Goal: Find specific page/section: Find specific page/section

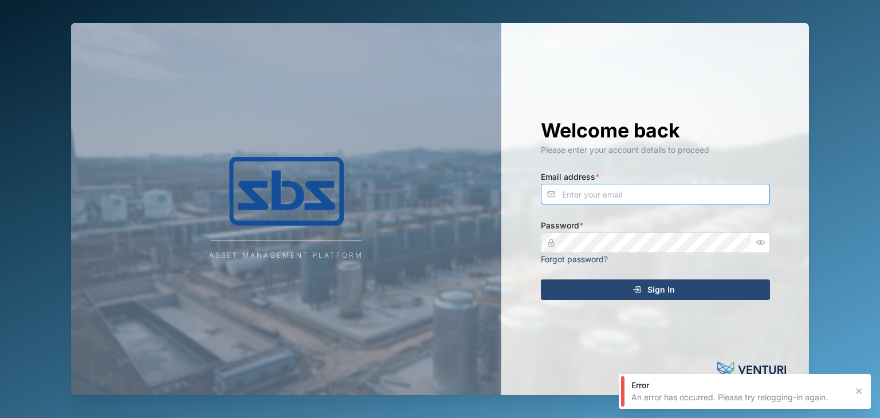
type input "[EMAIL_ADDRESS][DOMAIN_NAME]"
click at [647, 293] on div "Sign In" at bounding box center [653, 289] width 211 height 19
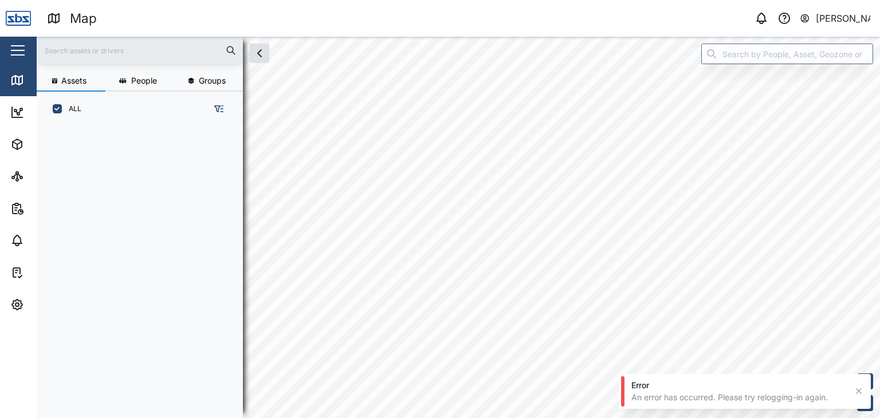
scroll to position [277, 179]
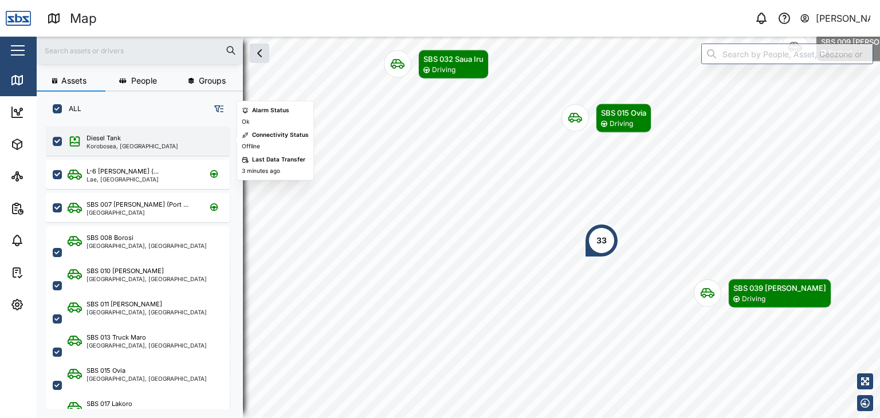
click at [96, 139] on div "Diesel Tank" at bounding box center [104, 139] width 34 height 10
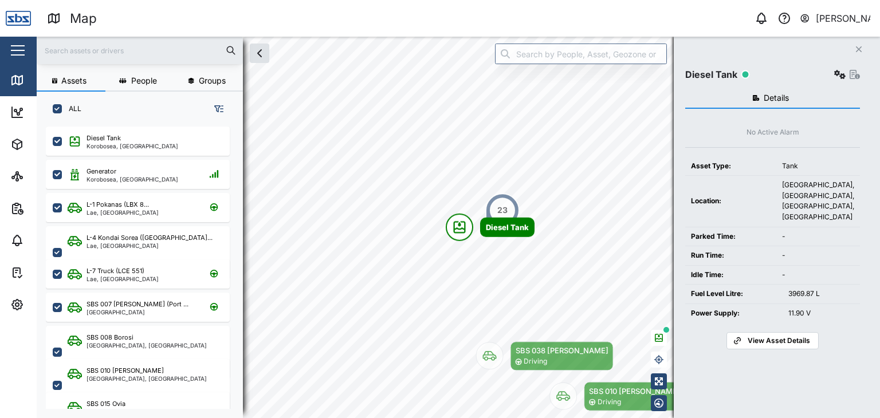
click at [94, 46] on input "text" at bounding box center [140, 50] width 193 height 17
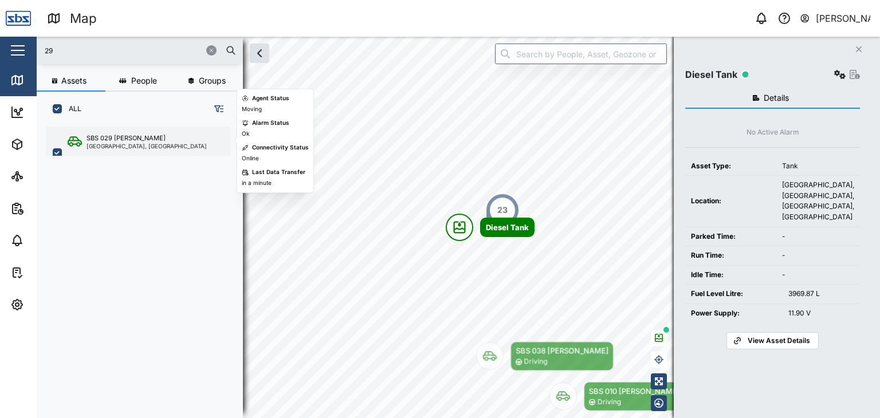
click at [141, 143] on div "[GEOGRAPHIC_DATA], [GEOGRAPHIC_DATA]" at bounding box center [147, 146] width 120 height 6
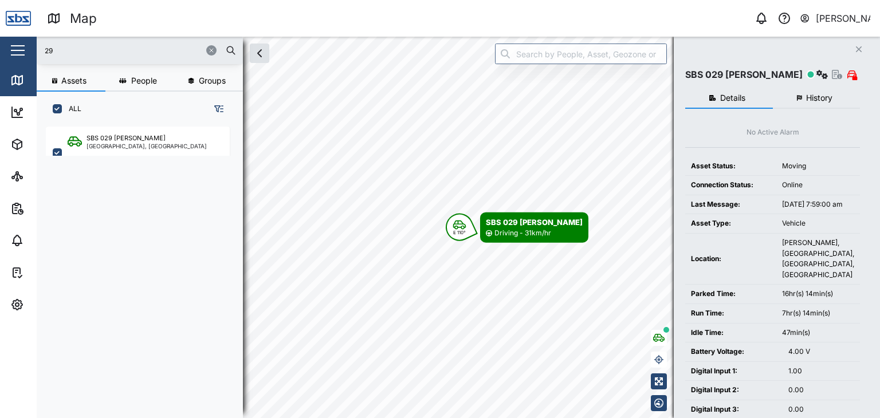
drag, startPoint x: 74, startPoint y: 53, endPoint x: 27, endPoint y: 48, distance: 47.3
click at [27, 48] on div "Map 0 [PERSON_NAME] Close Map Dashboard Assets ATS Camera Generator Personnel T…" at bounding box center [440, 209] width 880 height 418
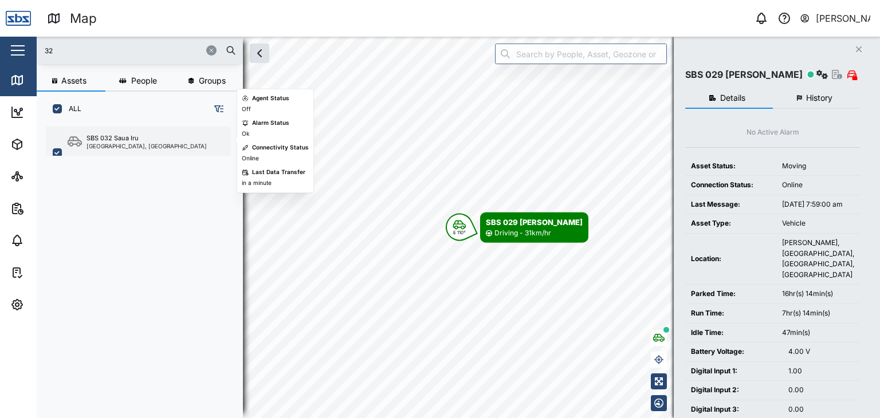
click at [147, 138] on div "SBS 032 Saua Iru" at bounding box center [147, 139] width 120 height 10
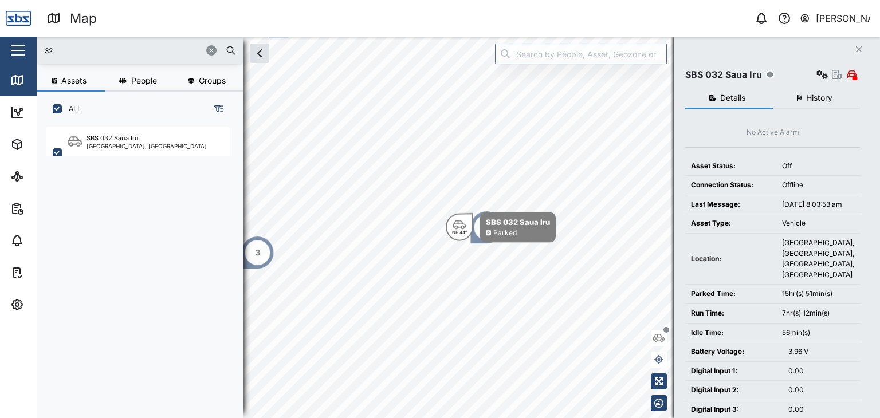
click at [52, 52] on input "32" at bounding box center [140, 50] width 193 height 17
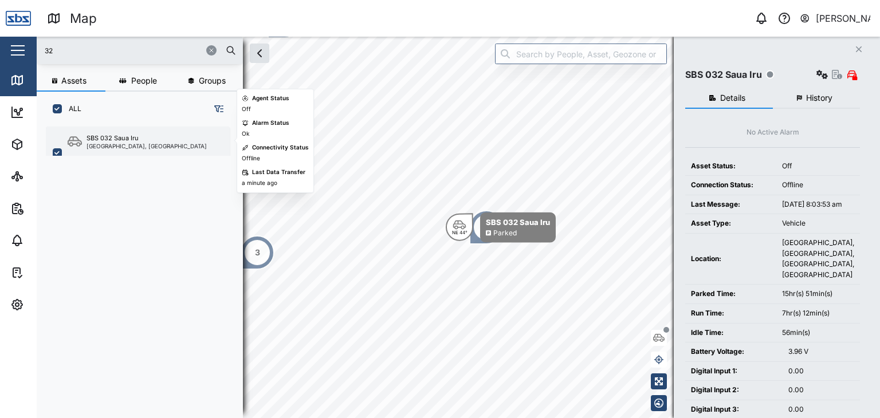
click at [120, 147] on div "[GEOGRAPHIC_DATA], [GEOGRAPHIC_DATA]" at bounding box center [147, 146] width 120 height 6
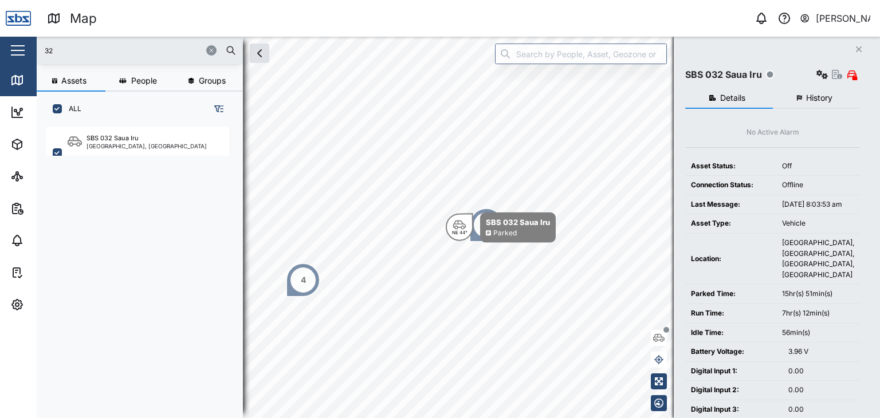
click at [72, 48] on input "32" at bounding box center [140, 50] width 193 height 17
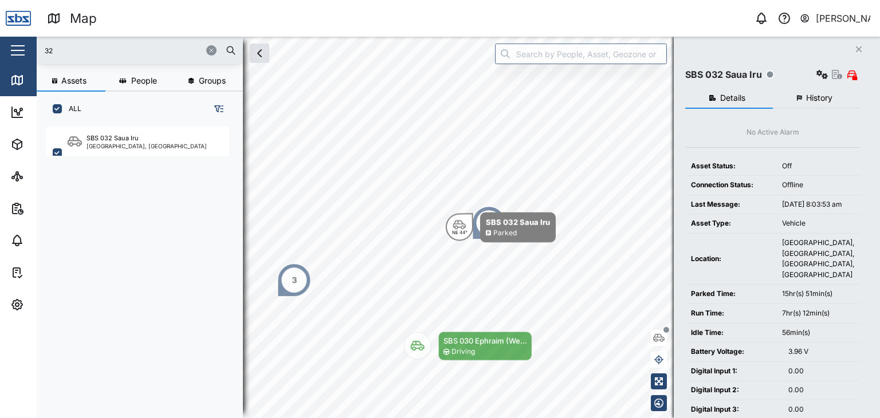
drag, startPoint x: 72, startPoint y: 48, endPoint x: 0, endPoint y: 48, distance: 72.2
click at [0, 48] on div "Map 0 [PERSON_NAME] Close Map Dashboard Assets ATS Camera Generator Personnel T…" at bounding box center [440, 209] width 880 height 418
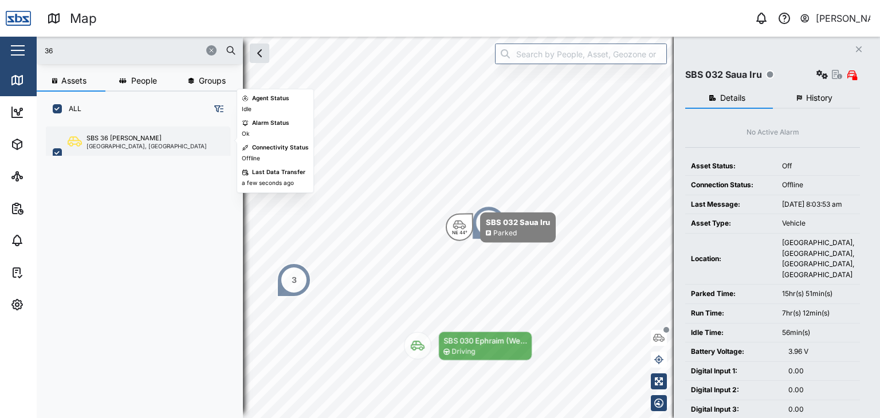
click at [107, 151] on div "SBS 36 [PERSON_NAME] [GEOGRAPHIC_DATA], [GEOGRAPHIC_DATA]" at bounding box center [138, 153] width 184 height 53
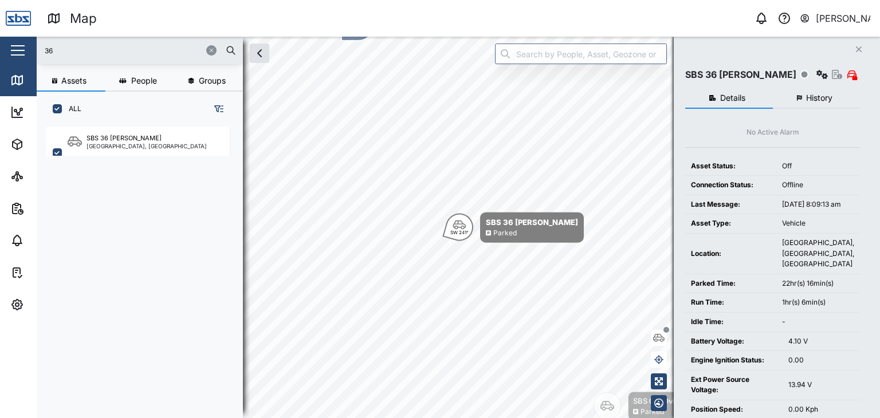
click at [54, 48] on input "36" at bounding box center [140, 50] width 193 height 17
drag, startPoint x: 73, startPoint y: 56, endPoint x: 25, endPoint y: 50, distance: 48.4
click at [25, 50] on div "Map 0 [PERSON_NAME] Close Map Dashboard Assets ATS Camera Generator Personnel T…" at bounding box center [440, 209] width 880 height 418
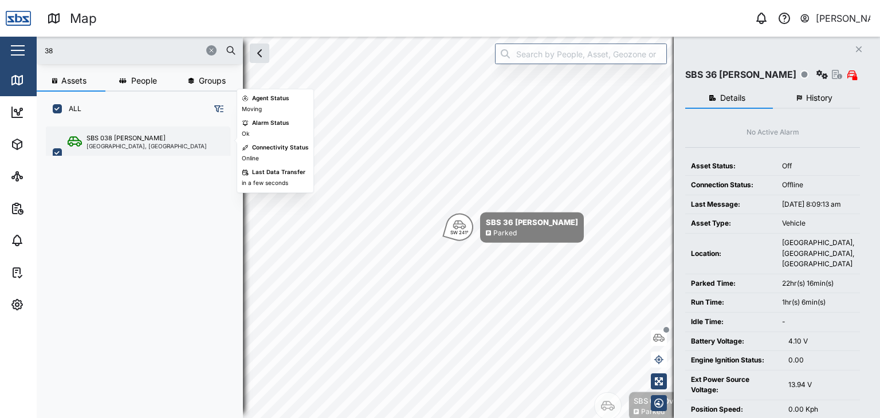
click at [119, 143] on div "[GEOGRAPHIC_DATA], [GEOGRAPHIC_DATA]" at bounding box center [147, 146] width 120 height 6
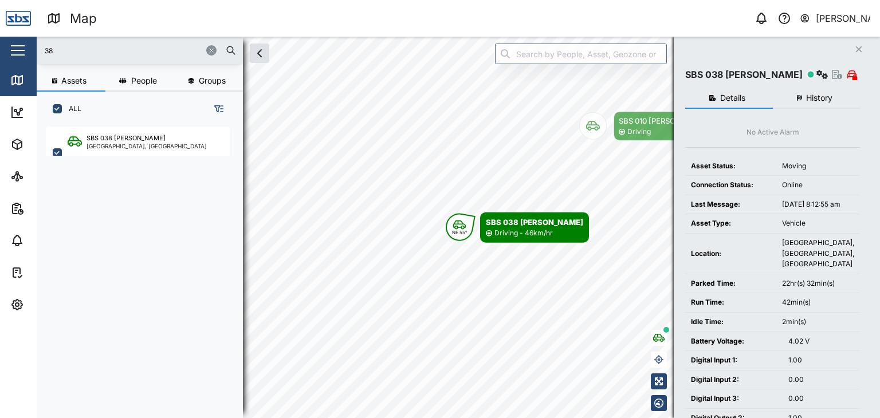
drag, startPoint x: 57, startPoint y: 52, endPoint x: 30, endPoint y: 49, distance: 27.7
click at [30, 49] on div "Map 0 [PERSON_NAME] Close Map Dashboard Assets ATS Camera Generator Personnel T…" at bounding box center [440, 209] width 880 height 418
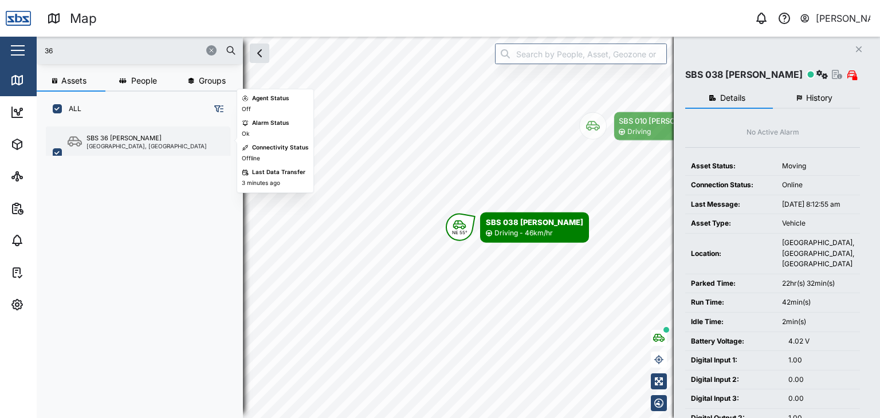
click at [144, 141] on div "SBS 36 [PERSON_NAME]" at bounding box center [147, 139] width 120 height 10
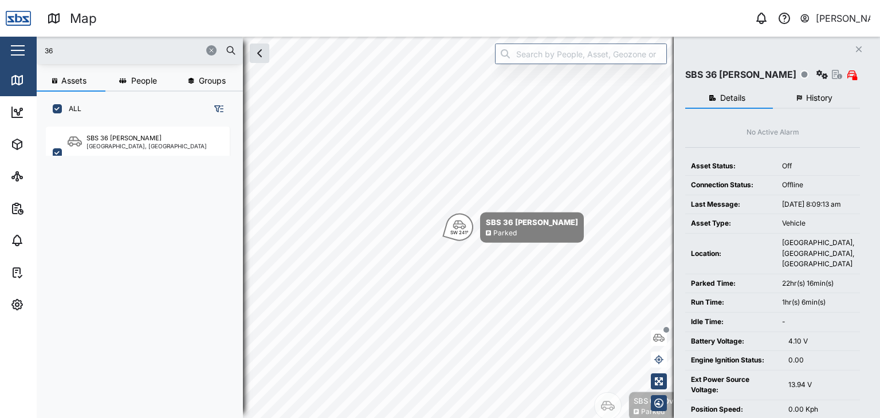
click at [29, 54] on div "Map 0 [PERSON_NAME] Close Map Dashboard Assets ATS Camera Generator Personnel T…" at bounding box center [440, 209] width 880 height 418
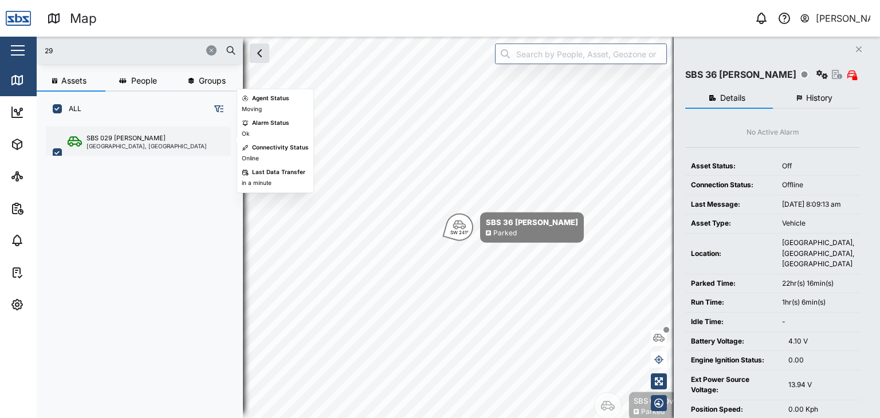
click at [135, 151] on div "SBS 029 [PERSON_NAME] I [GEOGRAPHIC_DATA], [GEOGRAPHIC_DATA]" at bounding box center [138, 153] width 184 height 53
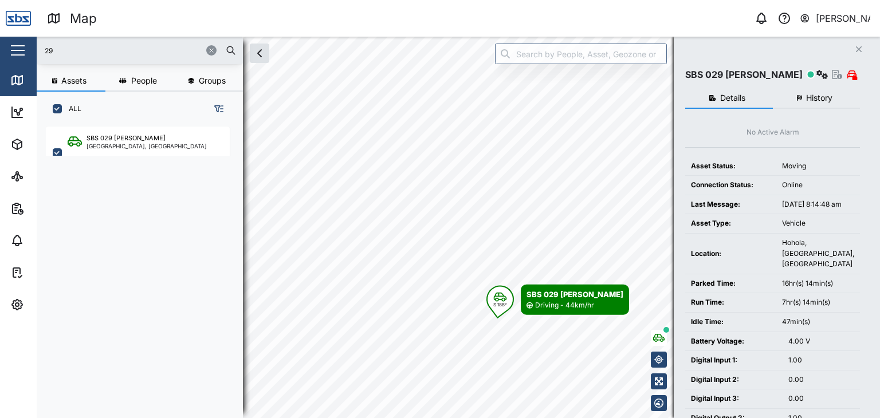
drag, startPoint x: 72, startPoint y: 44, endPoint x: 4, endPoint y: 47, distance: 67.7
click at [4, 47] on div "Map 0 [PERSON_NAME] Close Map Dashboard Assets ATS Camera Generator Personnel T…" at bounding box center [440, 209] width 880 height 418
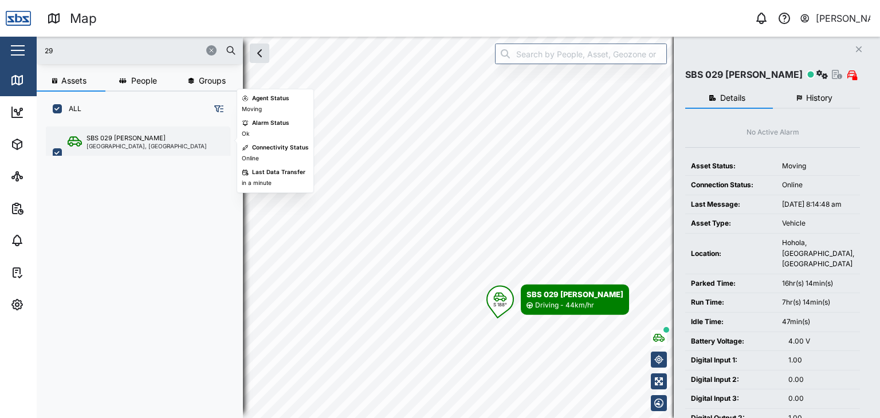
click at [138, 141] on div "SBS 029 [PERSON_NAME]" at bounding box center [147, 139] width 120 height 10
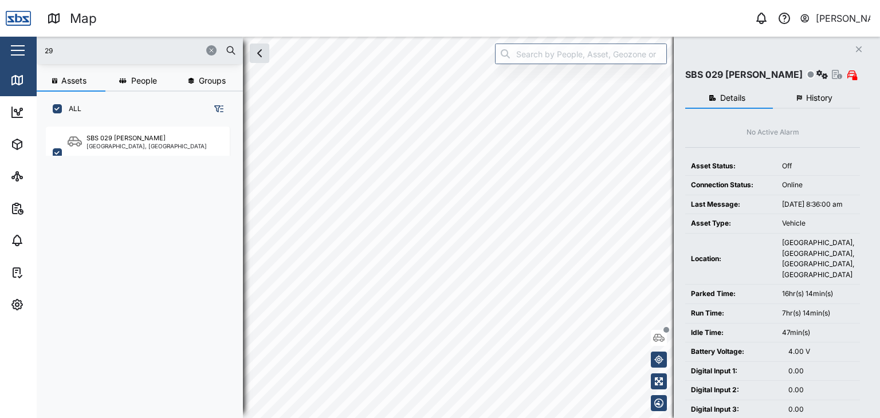
drag, startPoint x: 57, startPoint y: 49, endPoint x: 15, endPoint y: 49, distance: 41.8
click at [15, 49] on div "Map 0 [PERSON_NAME] Close Map Dashboard Assets ATS Camera Generator Personnel T…" at bounding box center [440, 209] width 880 height 418
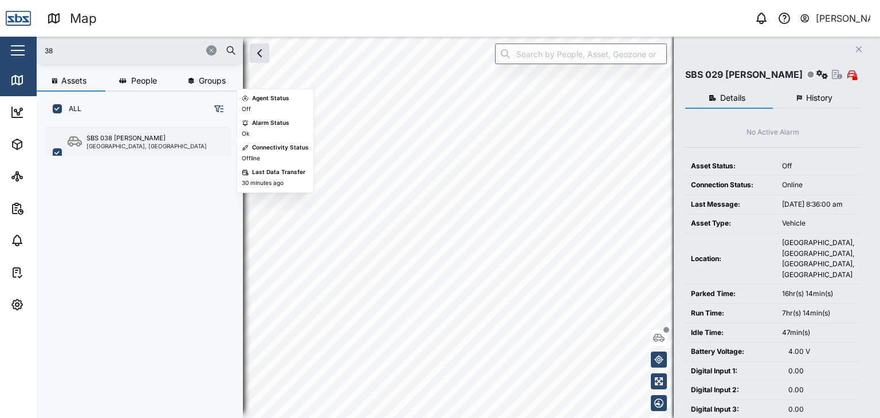
click at [85, 138] on div "SBS 038 [PERSON_NAME] [GEOGRAPHIC_DATA], [GEOGRAPHIC_DATA]" at bounding box center [137, 141] width 139 height 15
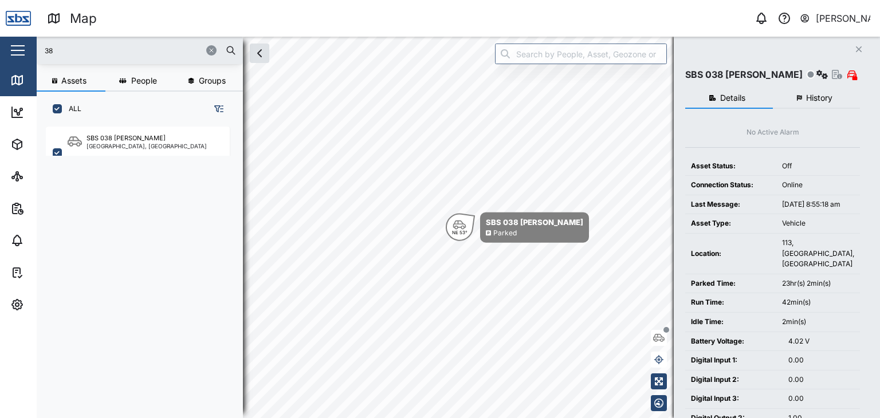
drag, startPoint x: 57, startPoint y: 56, endPoint x: 34, endPoint y: 48, distance: 25.0
click at [34, 48] on div "Map 0 [PERSON_NAME] Close Map Dashboard Assets ATS Camera Generator Personnel T…" at bounding box center [440, 209] width 880 height 418
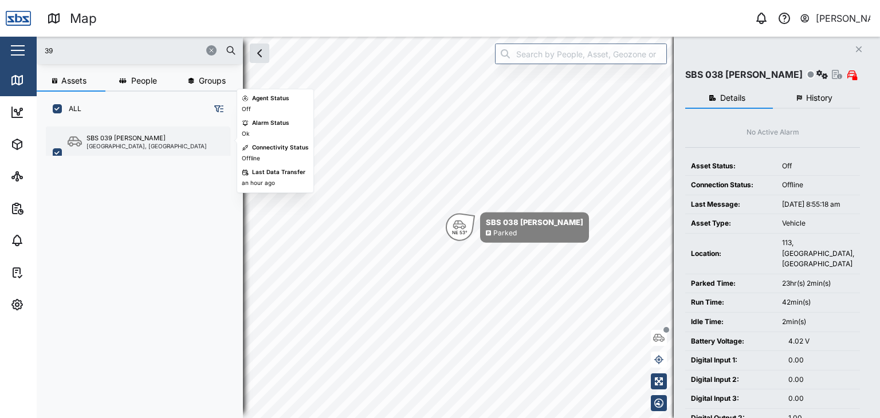
click at [116, 138] on div "SBS 039 [PERSON_NAME]" at bounding box center [126, 139] width 79 height 10
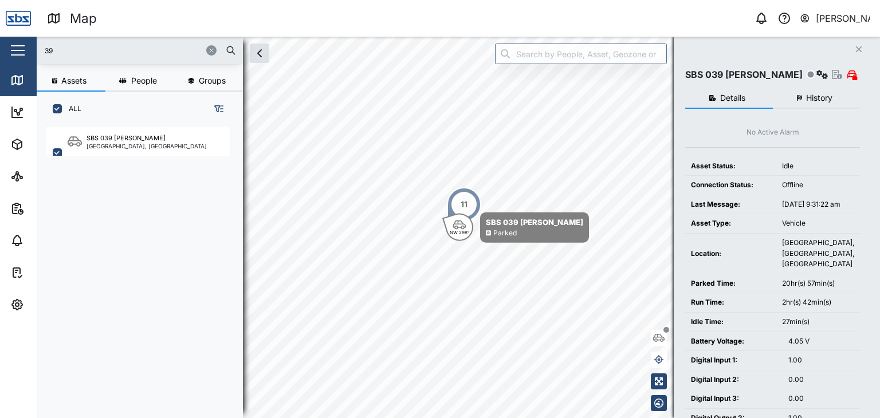
drag, startPoint x: 81, startPoint y: 49, endPoint x: 0, endPoint y: 30, distance: 83.5
click at [0, 30] on div "Map 0 [PERSON_NAME] Close Map Dashboard Assets ATS Camera Generator Personnel T…" at bounding box center [440, 209] width 880 height 418
type input "29"
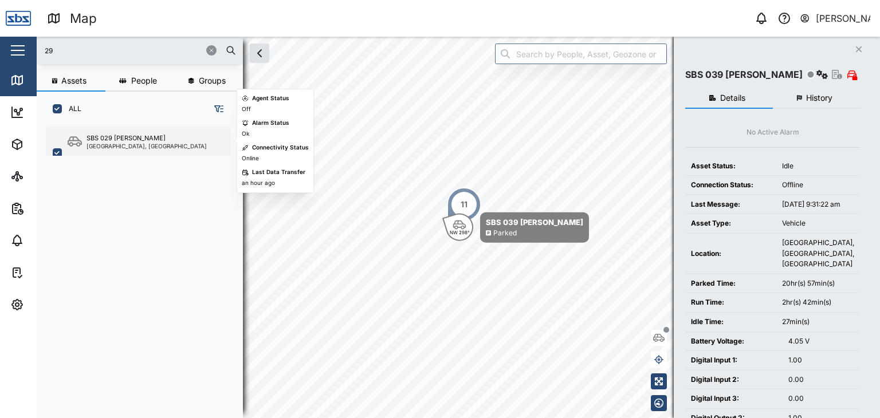
click at [121, 138] on div "SBS 029 [PERSON_NAME]" at bounding box center [126, 139] width 79 height 10
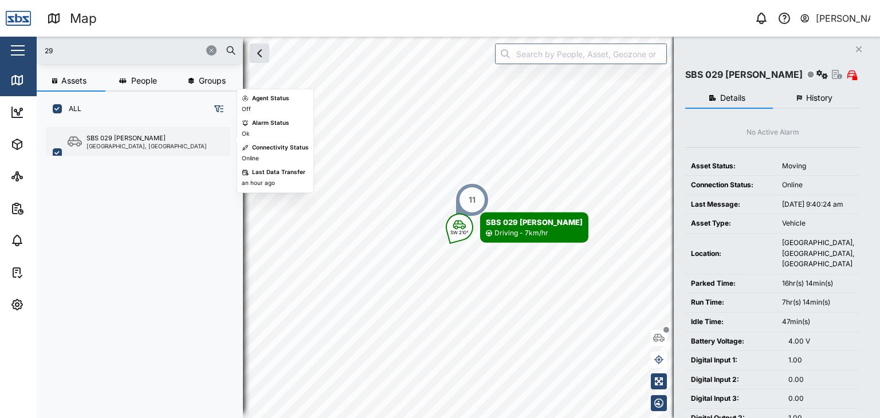
click at [135, 143] on div "[GEOGRAPHIC_DATA], [GEOGRAPHIC_DATA]" at bounding box center [147, 146] width 120 height 6
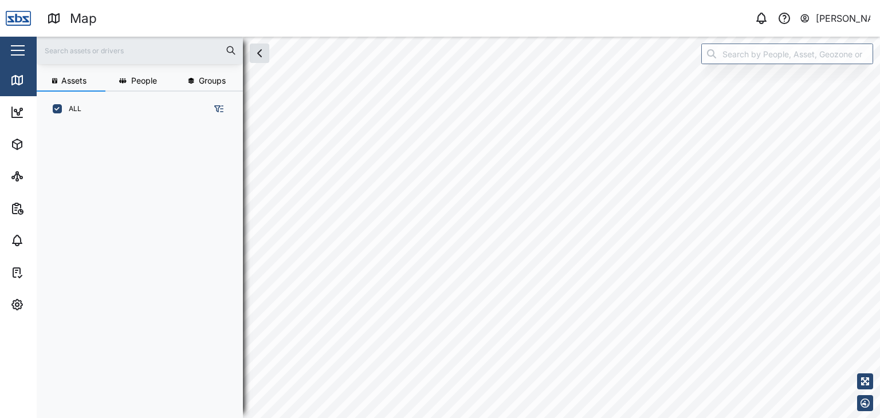
scroll to position [277, 179]
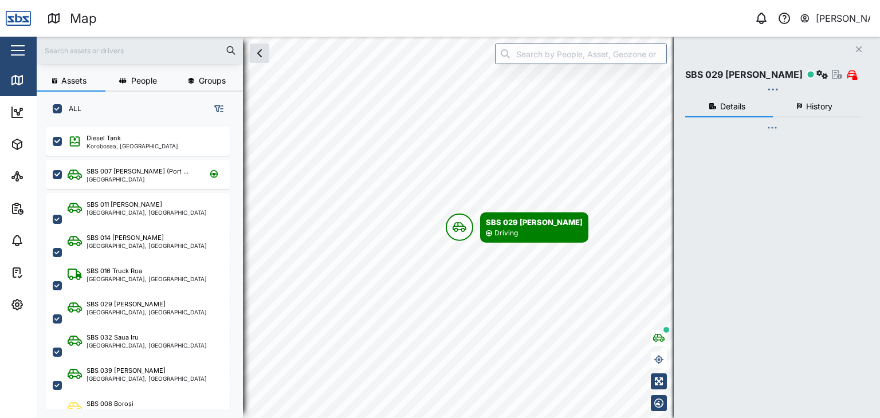
checkbox input "true"
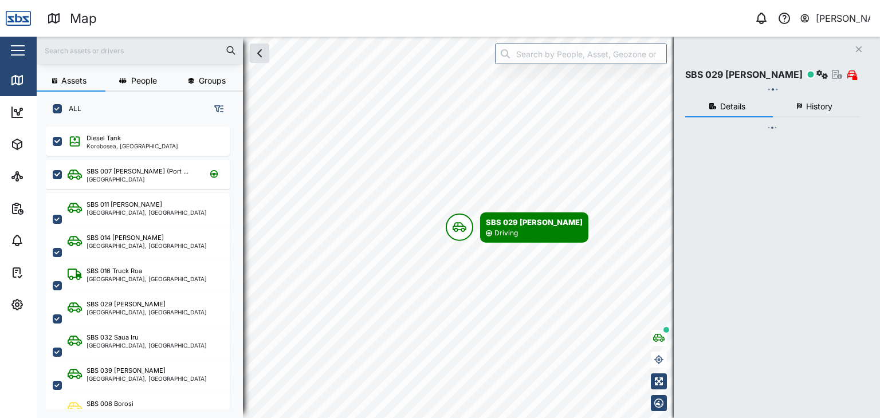
checkbox input "true"
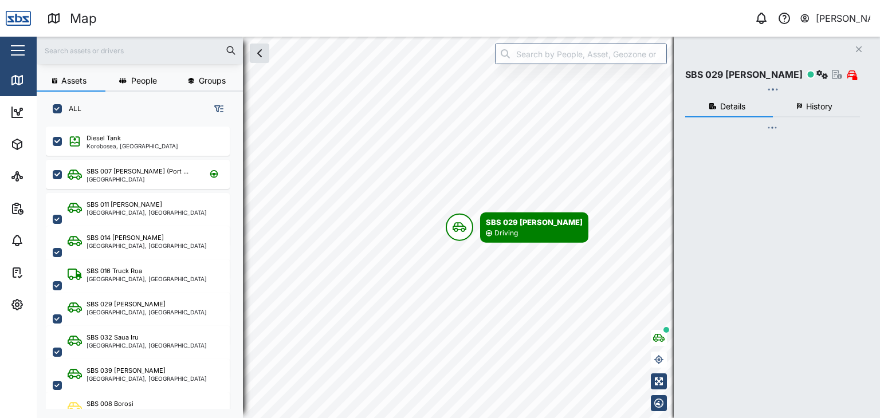
checkbox input "true"
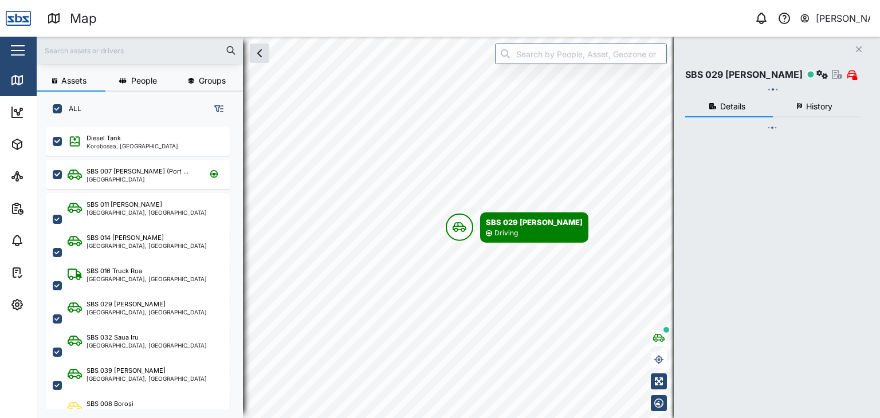
checkbox input "true"
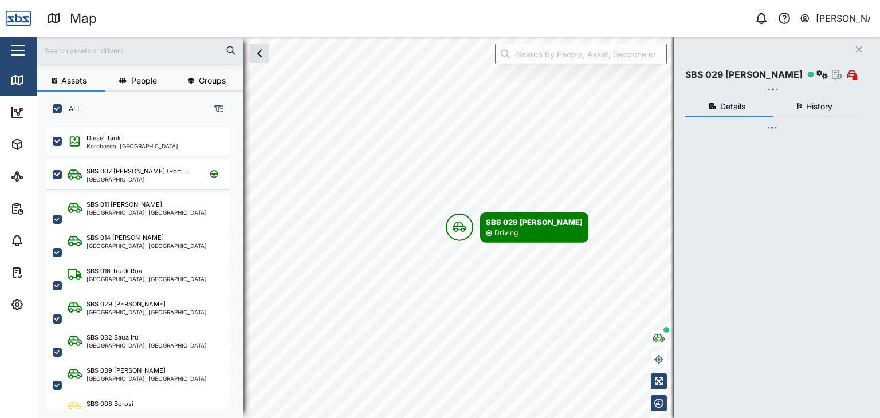
checkbox input "true"
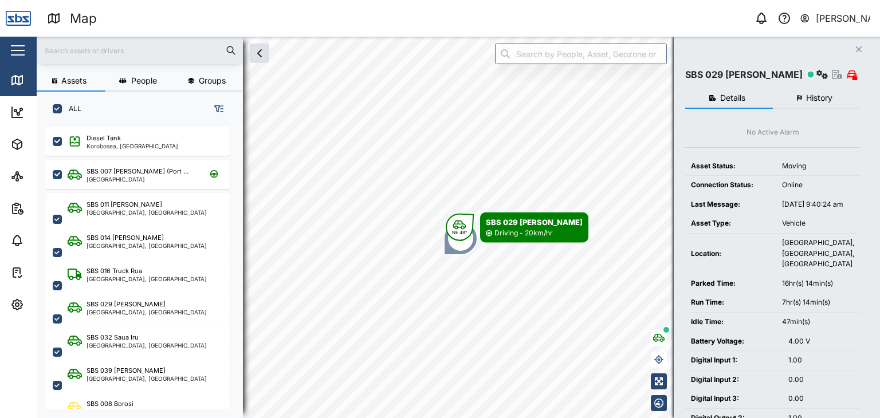
scroll to position [0, 0]
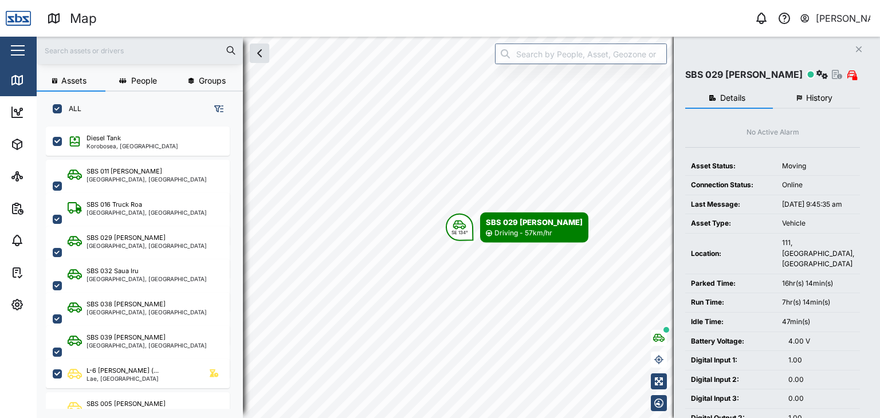
click at [92, 45] on input "text" at bounding box center [140, 50] width 193 height 17
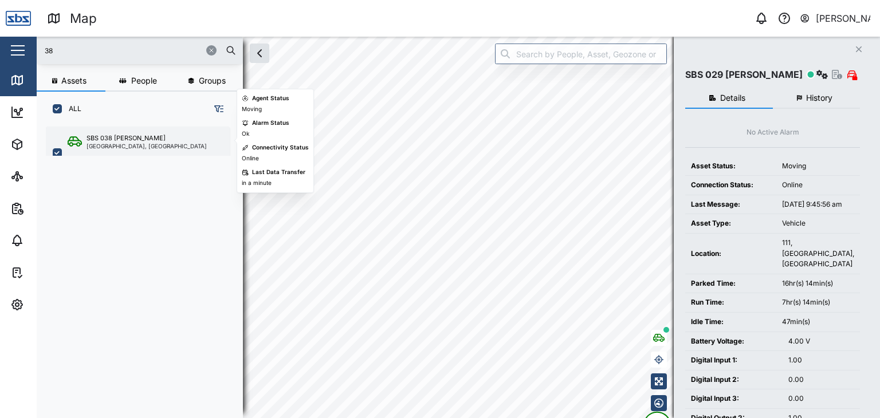
click at [121, 148] on div "[GEOGRAPHIC_DATA], [GEOGRAPHIC_DATA]" at bounding box center [147, 146] width 120 height 6
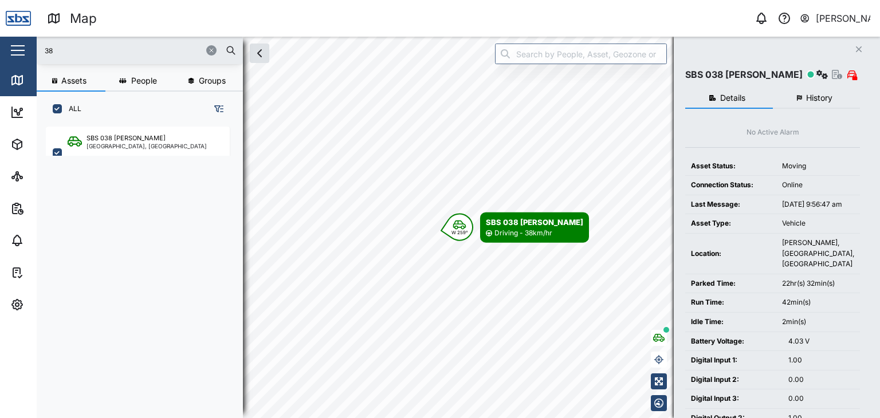
drag, startPoint x: 62, startPoint y: 48, endPoint x: 0, endPoint y: 53, distance: 62.1
click at [0, 52] on div "Map 0 Vijay Kumar Close Map Dashboard Assets ATS Camera Generator Personnel Tan…" at bounding box center [440, 209] width 880 height 418
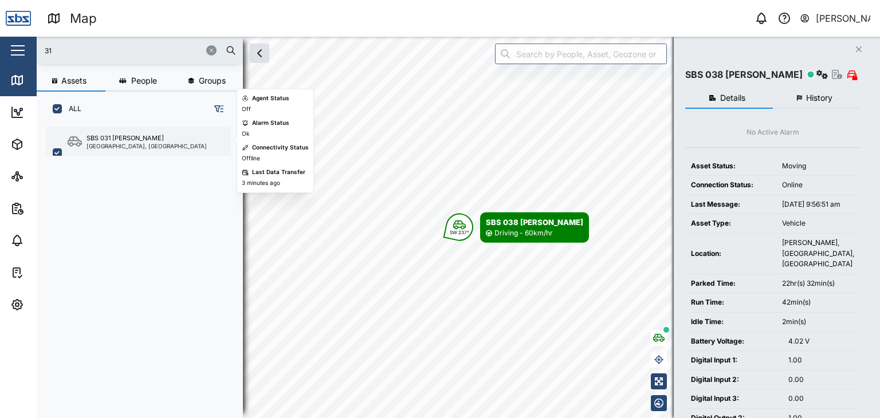
click at [135, 128] on div "SBS 031 Alfred Port Moresby, Southern Region" at bounding box center [138, 153] width 184 height 53
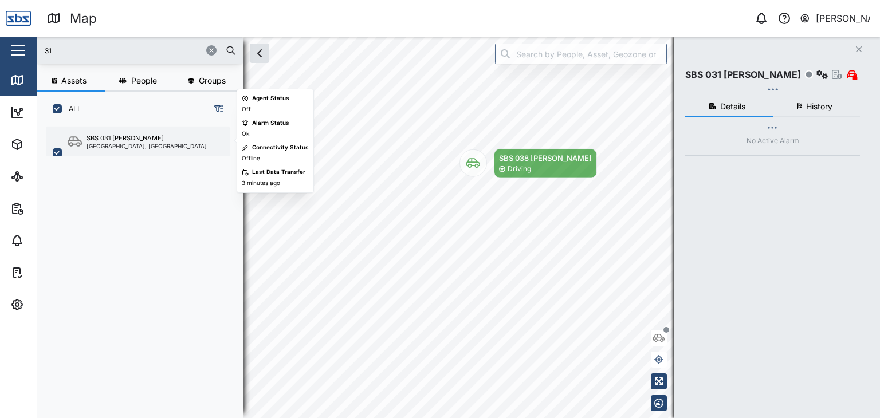
click at [120, 146] on div "[GEOGRAPHIC_DATA], [GEOGRAPHIC_DATA]" at bounding box center [147, 146] width 120 height 6
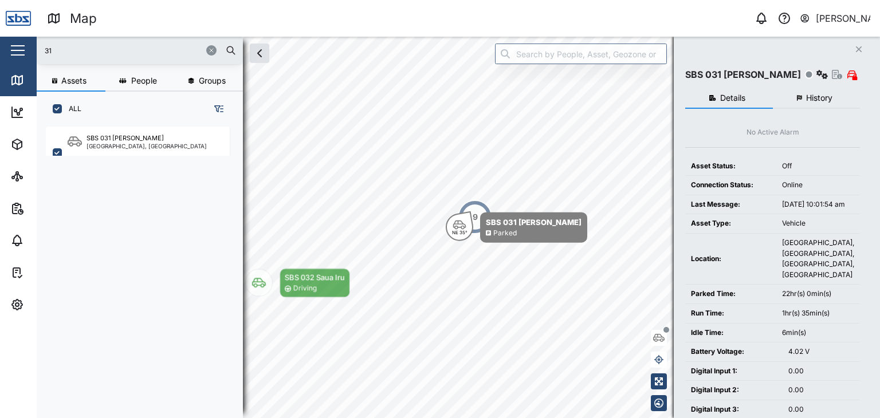
drag, startPoint x: 66, startPoint y: 58, endPoint x: 24, endPoint y: 58, distance: 41.8
click at [24, 58] on div "Map 0 Vijay Kumar Close Map Dashboard Assets ATS Camera Generator Personnel Tan…" at bounding box center [440, 209] width 880 height 418
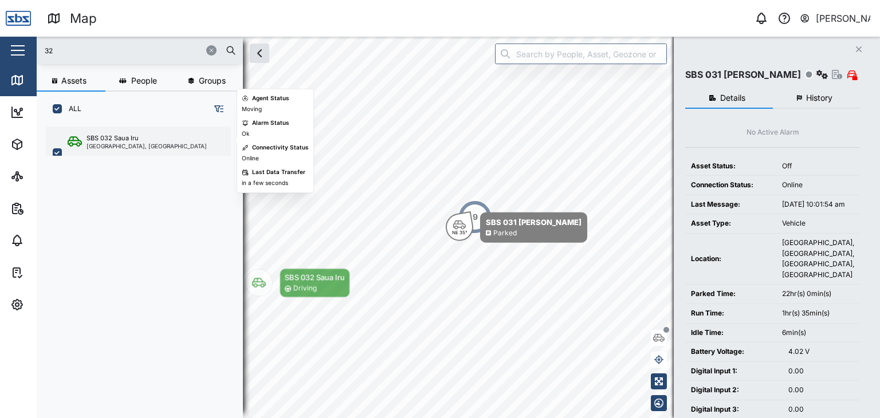
click at [133, 147] on div "[GEOGRAPHIC_DATA], [GEOGRAPHIC_DATA]" at bounding box center [147, 146] width 120 height 6
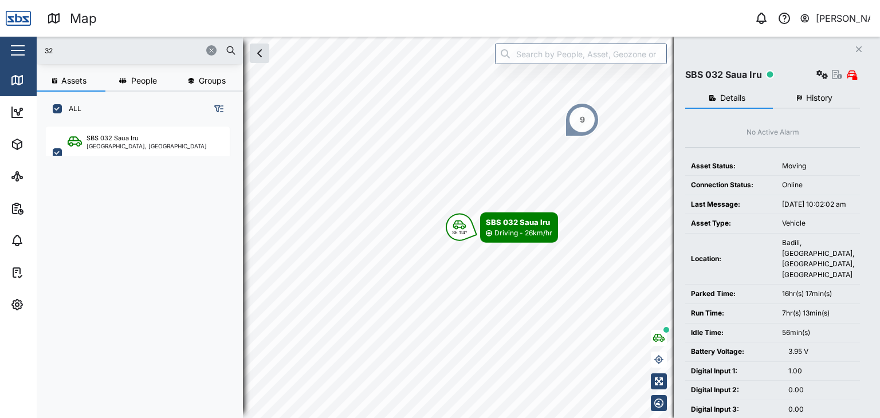
drag, startPoint x: 23, startPoint y: 50, endPoint x: 0, endPoint y: 43, distance: 24.5
click at [0, 53] on div "Map 0 Vijay Kumar Close Map Dashboard Assets ATS Camera Generator Personnel Tan…" at bounding box center [440, 209] width 880 height 418
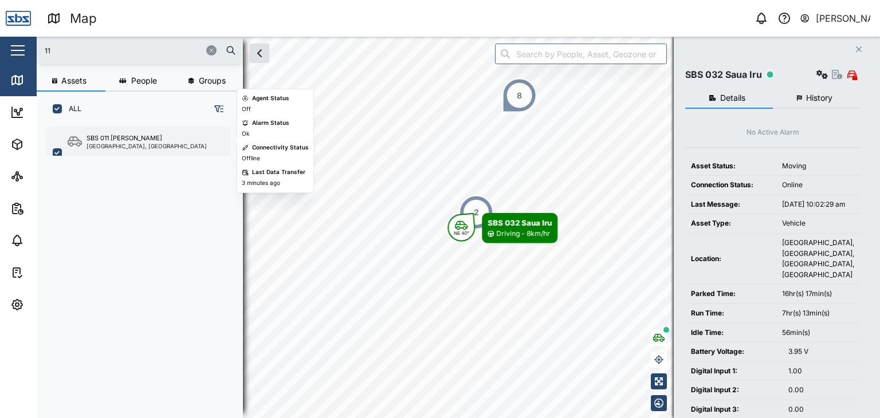
click at [143, 151] on div "SBS 011 Nigel Port Moresby, Southern Region" at bounding box center [138, 153] width 184 height 53
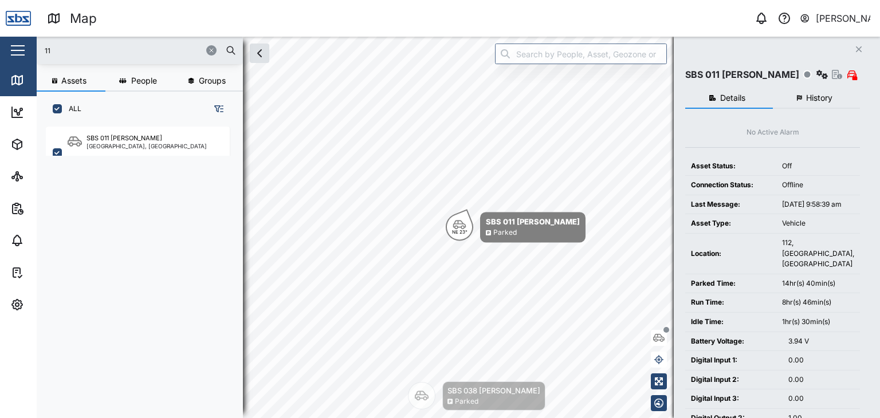
drag, startPoint x: 79, startPoint y: 50, endPoint x: 0, endPoint y: 51, distance: 78.5
click at [0, 51] on div "Map 0 Vijay Kumar Close Map Dashboard Assets ATS Camera Generator Personnel Tan…" at bounding box center [440, 209] width 880 height 418
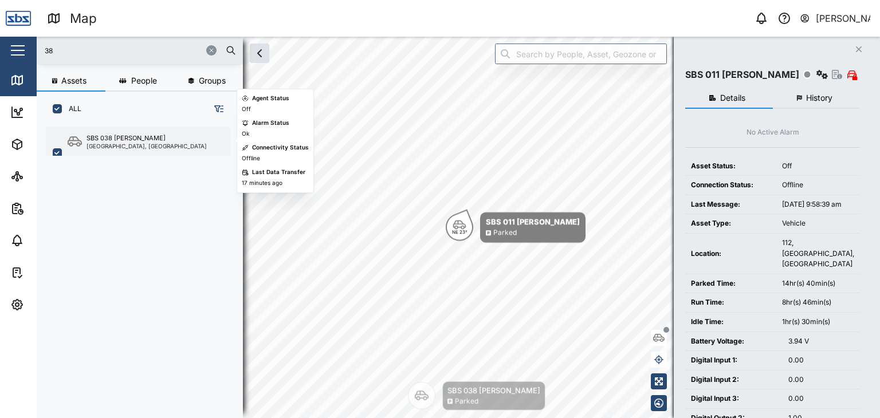
drag, startPoint x: 156, startPoint y: 123, endPoint x: 140, endPoint y: 137, distance: 21.1
click at [156, 123] on div "SBS 038 [PERSON_NAME] [GEOGRAPHIC_DATA], [GEOGRAPHIC_DATA]" at bounding box center [138, 139] width 184 height 33
click at [135, 143] on div "[GEOGRAPHIC_DATA], [GEOGRAPHIC_DATA]" at bounding box center [147, 146] width 120 height 6
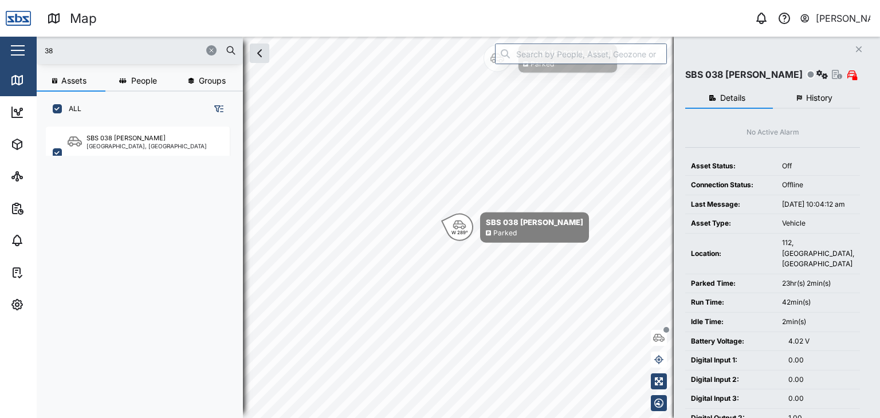
drag, startPoint x: 53, startPoint y: 49, endPoint x: 24, endPoint y: 50, distance: 29.2
click at [24, 49] on div "Map 0 Vijay Kumar Close Map Dashboard Assets ATS Camera Generator Personnel Tan…" at bounding box center [440, 209] width 880 height 418
type input "37"
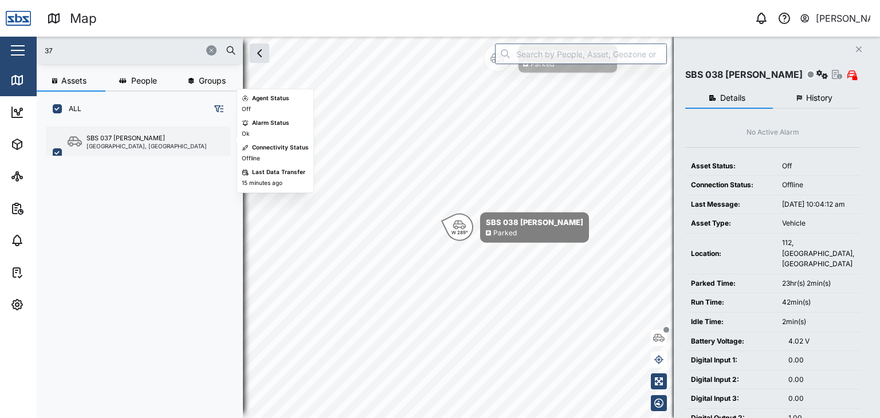
click at [115, 136] on div "SBS 037 Jason P" at bounding box center [126, 139] width 79 height 10
